Goal: Task Accomplishment & Management: Manage account settings

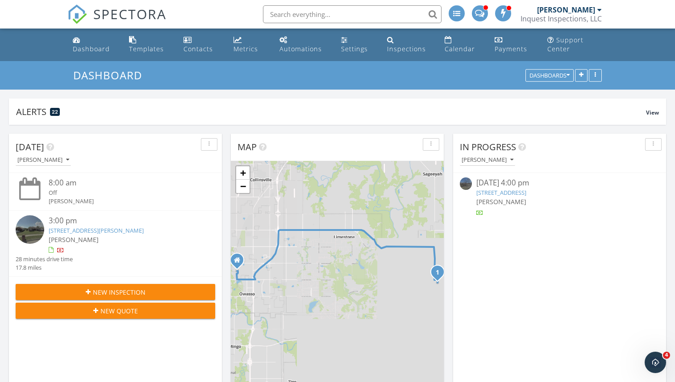
click at [35, 228] on img at bounding box center [30, 229] width 29 height 29
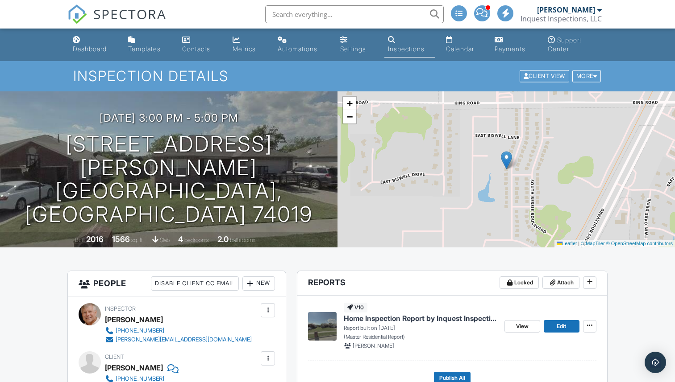
click at [261, 283] on div "New" at bounding box center [258, 284] width 33 height 14
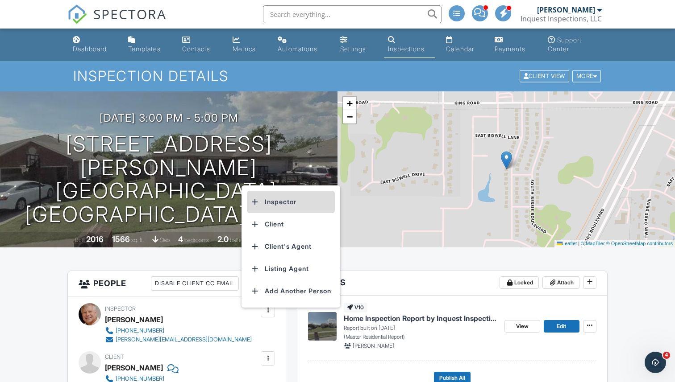
click at [286, 200] on li "Inspector" at bounding box center [291, 202] width 88 height 22
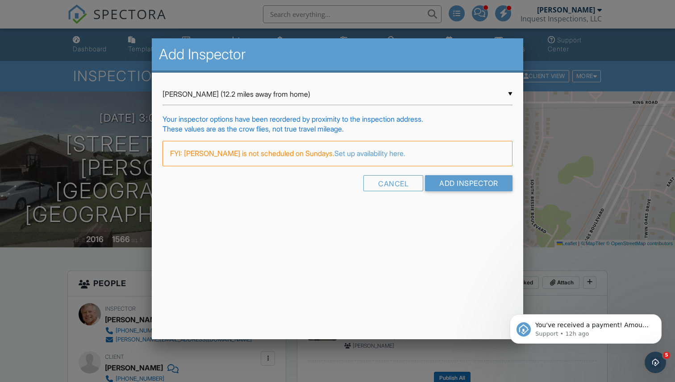
click at [282, 95] on div "▼ Tim Evors (12.2 miles away from home) Tim Evors (12.2 miles away from home) T…" at bounding box center [337, 94] width 350 height 22
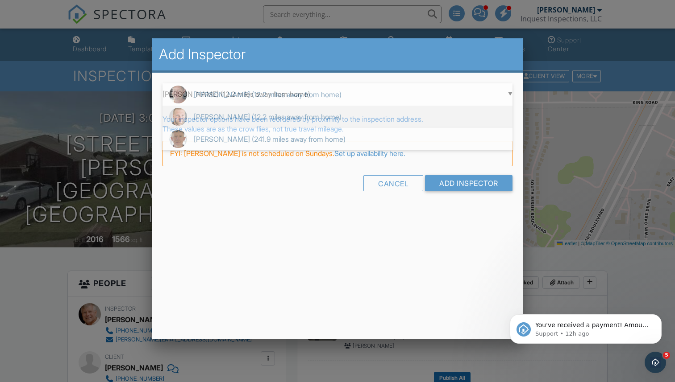
click at [273, 112] on span "Tyler Beck (12.2 miles away from home)" at bounding box center [337, 117] width 350 height 22
type input "Tyler Beck (12.2 miles away from home)"
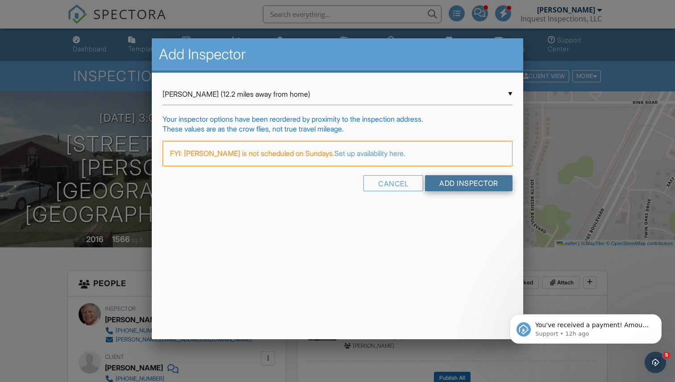
click at [456, 183] on input "Add Inspector" at bounding box center [468, 183] width 87 height 16
